Goal: Task Accomplishment & Management: Use online tool/utility

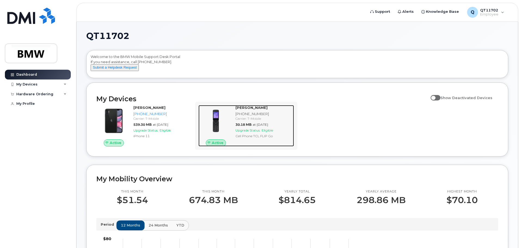
click at [241, 110] on strong "[PERSON_NAME]" at bounding box center [251, 107] width 32 height 4
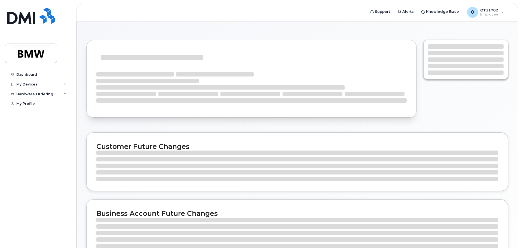
click at [214, 121] on div "Customer Future Changes Business Account Future Changes" at bounding box center [296, 192] width 441 height 340
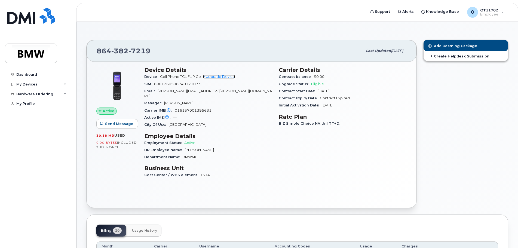
click at [216, 76] on link "+ Upgrade Device" at bounding box center [219, 77] width 32 height 4
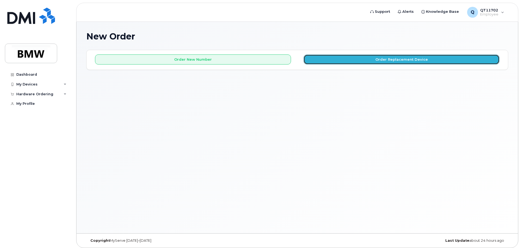
click at [386, 57] on button "Order Replacement Device" at bounding box center [401, 59] width 196 height 10
